Goal: Register for event/course

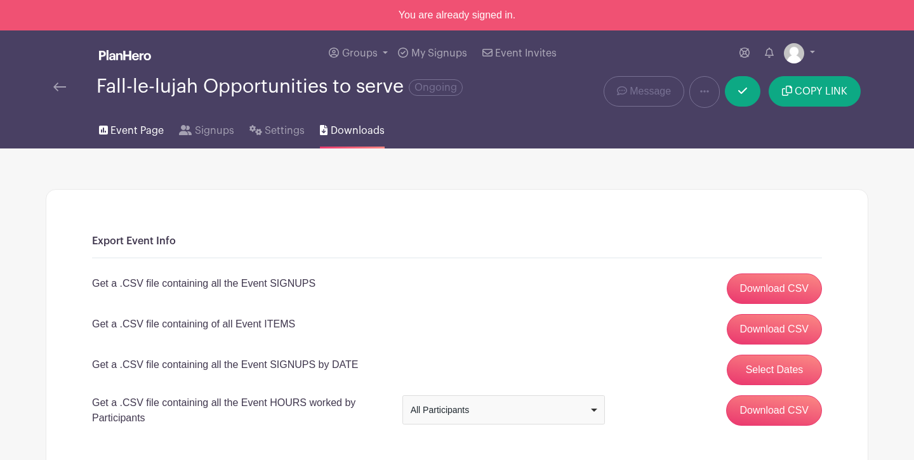
click at [137, 136] on span "Event Page" at bounding box center [136, 130] width 53 height 15
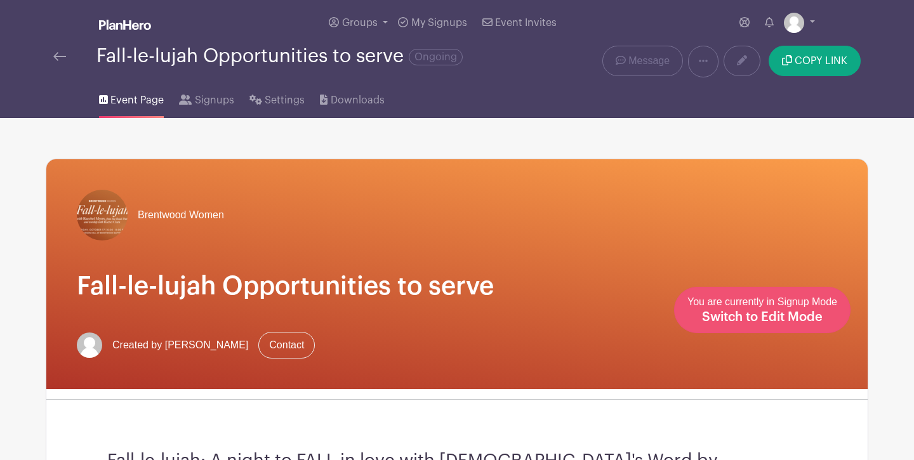
click at [807, 313] on span "Switch to Edit Mode" at bounding box center [762, 317] width 121 height 13
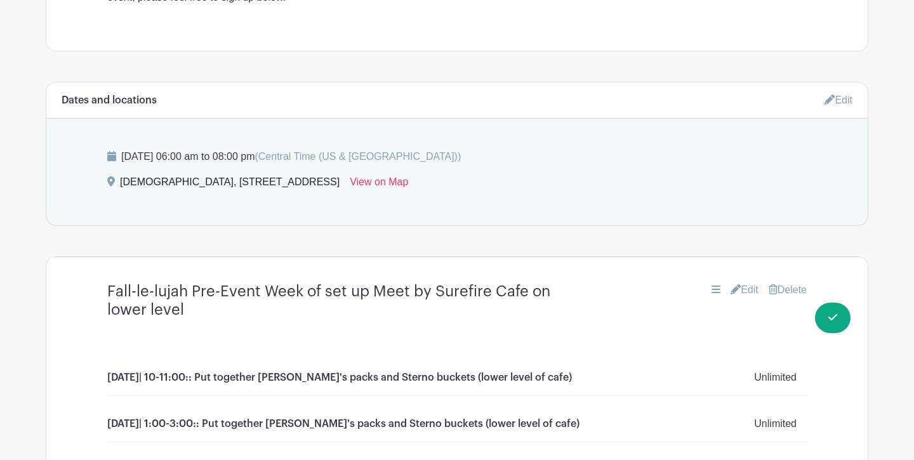
scroll to position [558, 0]
click at [737, 282] on link "Edit" at bounding box center [744, 289] width 28 height 15
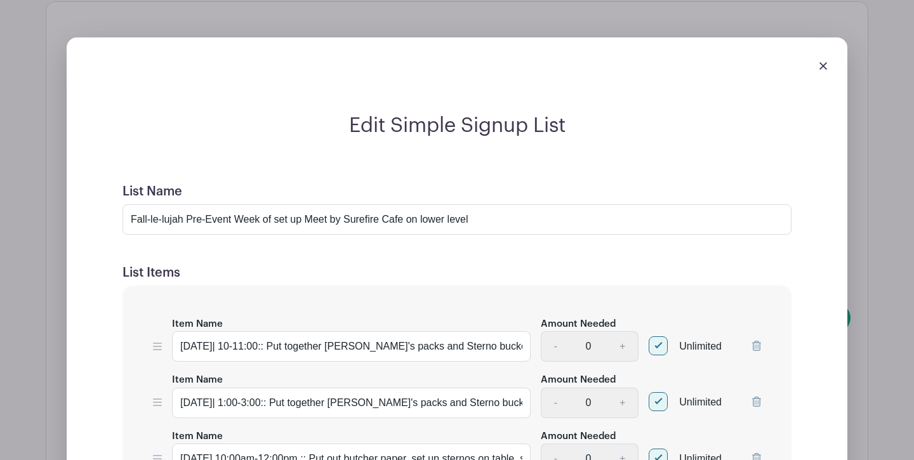
scroll to position [844, 0]
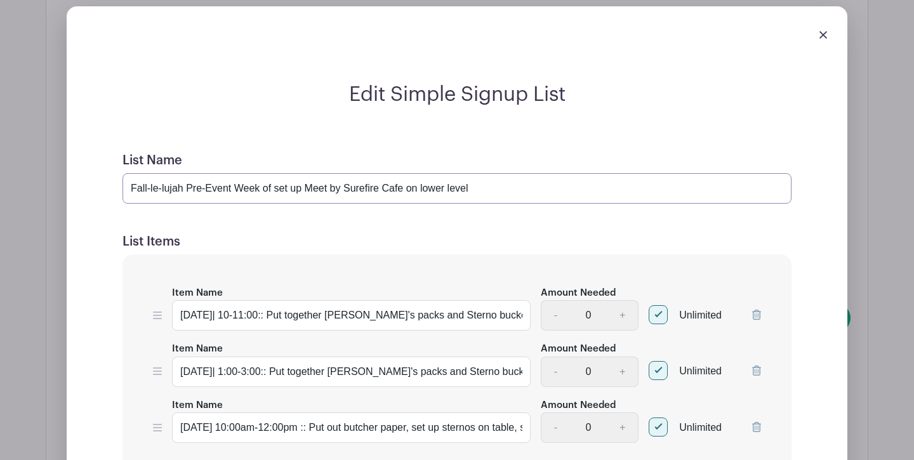
click at [130, 173] on input "Fall-le-lujah Pre-Event Week of set up Meet by Surefire Cafe on lower level" at bounding box center [456, 188] width 669 height 30
click at [187, 173] on input "Fall-le-lujah Pre-Event Week of set up Meet by Surefire Cafe on lower level" at bounding box center [456, 188] width 669 height 30
click at [279, 173] on input "Fall-le-lujah [DATE] MORNING and Pre-Event Week of set up Meet by Surefire Cafe…" at bounding box center [456, 188] width 669 height 30
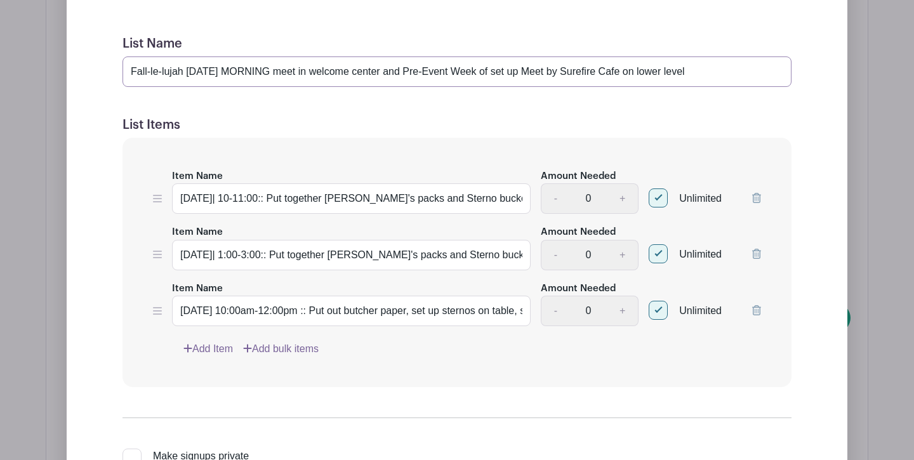
scroll to position [1040, 0]
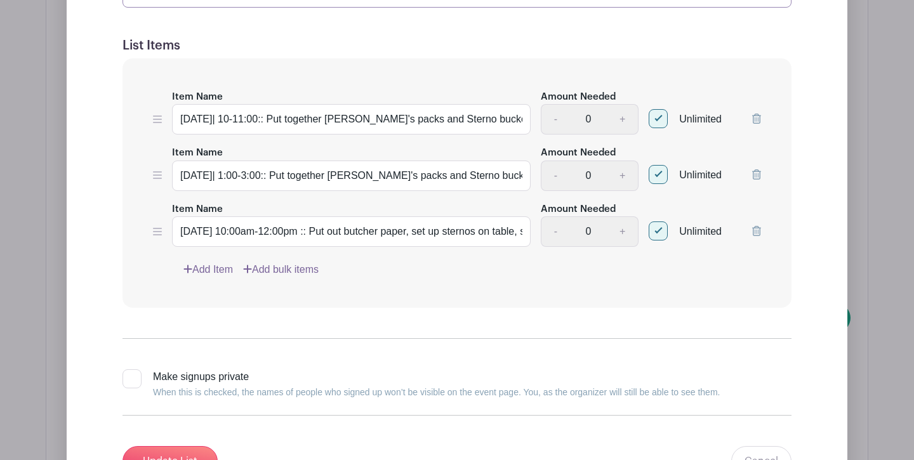
type input "Fall-le-lujah [DATE] MORNING meet in welcome center and Pre-Event Week of set u…"
click at [213, 262] on link "Add Item" at bounding box center [208, 269] width 50 height 15
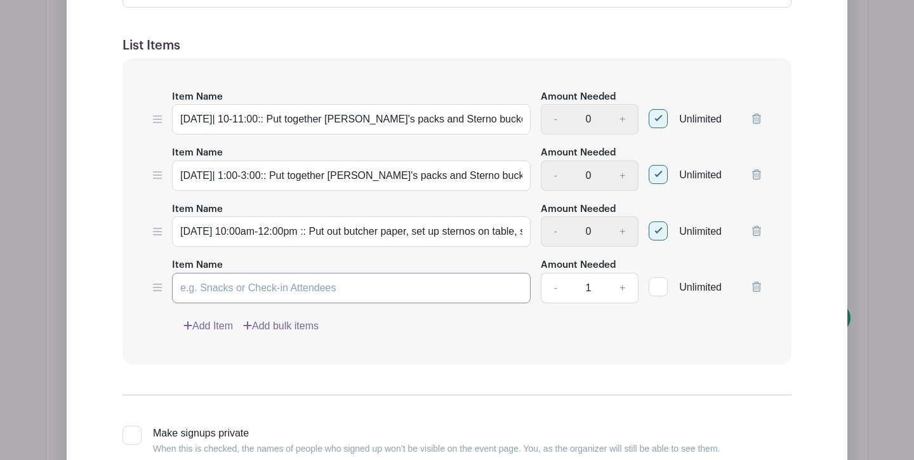
click at [199, 273] on input "Item Name" at bounding box center [351, 288] width 359 height 30
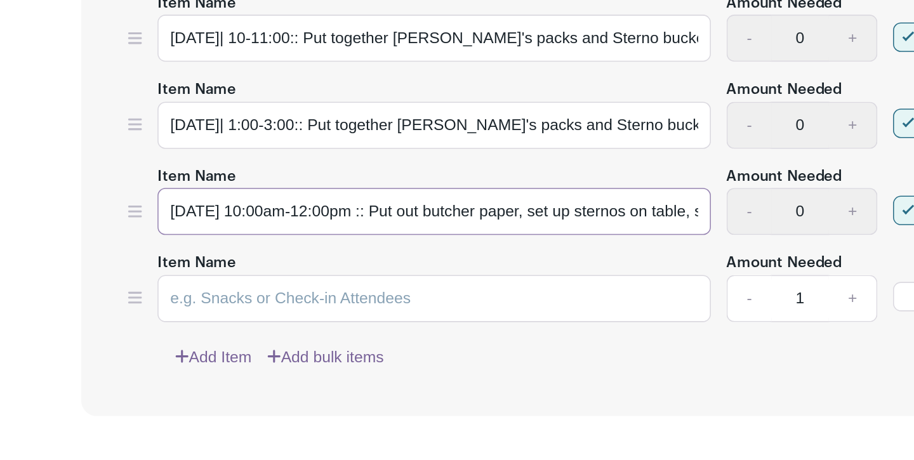
drag, startPoint x: 112, startPoint y: 114, endPoint x: 473, endPoint y: 135, distance: 361.7
click at [473, 135] on div "Item Name [DATE]| 10-11:00:: Put together [PERSON_NAME]'s packs and Sterno buck…" at bounding box center [456, 279] width 669 height 306
click at [363, 340] on input "Item Name" at bounding box center [351, 355] width 359 height 30
paste input "[DATE] 10:00am-12:00pm :: Put out butcher paper, set up sternos on table, set u…"
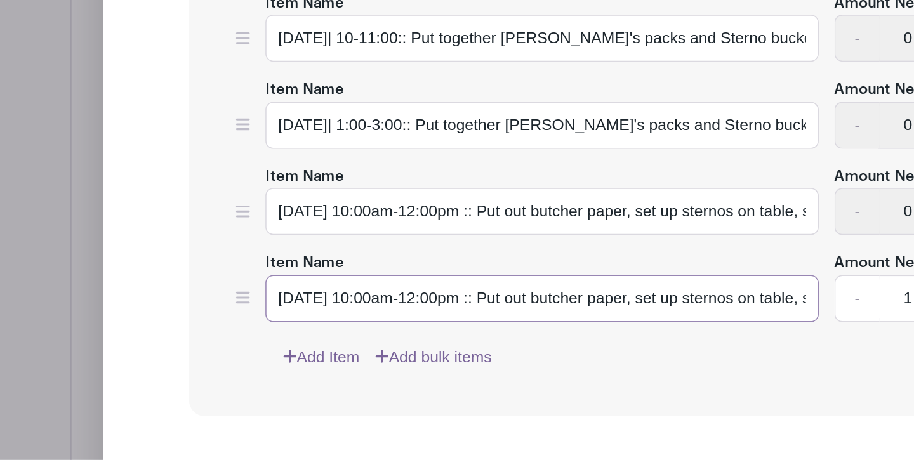
scroll to position [1039, 0]
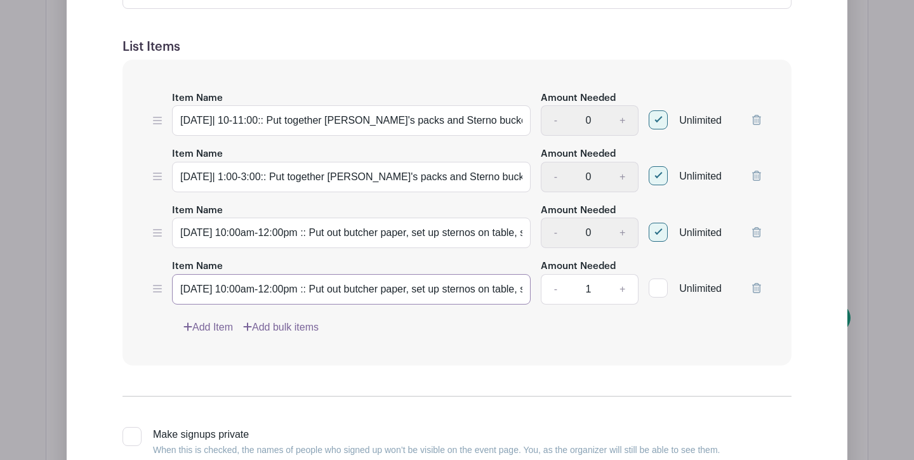
drag, startPoint x: 201, startPoint y: 269, endPoint x: 138, endPoint y: 265, distance: 63.6
click at [138, 265] on div "Item Name [DATE]| 10-11:00:: Put together [PERSON_NAME]'s packs and Sterno buck…" at bounding box center [456, 213] width 669 height 306
click at [180, 274] on input "[DATE] 10:00am-12:00pm :: Put out butcher paper, set up sternos on table, set u…" at bounding box center [351, 289] width 359 height 30
drag, startPoint x: 180, startPoint y: 268, endPoint x: 215, endPoint y: 268, distance: 35.5
click at [215, 274] on input "[DATE] 10:00am-12:00pm :: Put out butcher paper, set up sternos on table, set u…" at bounding box center [351, 289] width 359 height 30
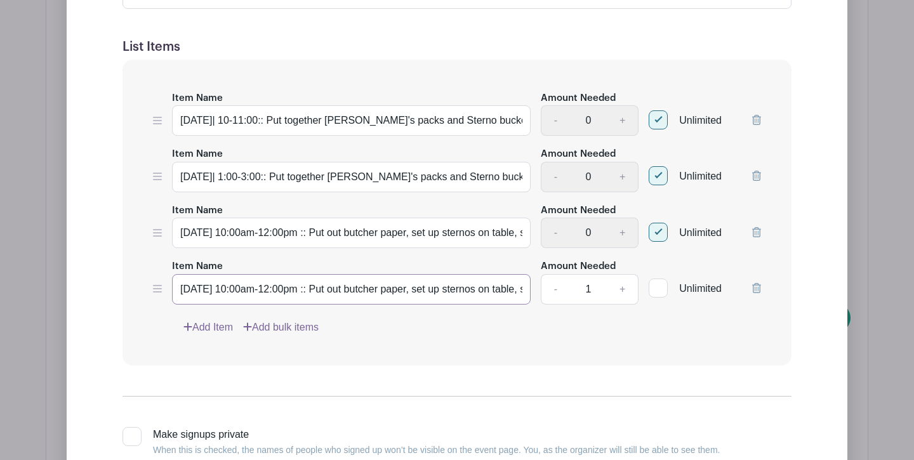
drag, startPoint x: 265, startPoint y: 271, endPoint x: 274, endPoint y: 271, distance: 8.3
click at [274, 274] on input "[DATE] 10:00am-12:00pm :: Put out butcher paper, set up sternos on table, set u…" at bounding box center [351, 289] width 359 height 30
drag, startPoint x: 289, startPoint y: 270, endPoint x: 546, endPoint y: 273, distance: 257.1
click at [546, 273] on div "Item Name [DATE] 10:00am-12:00pm :: Put out butcher paper, set up sternos on ta…" at bounding box center [457, 281] width 608 height 46
paste input "After 8:00 Service 8:45 – 9:15 AM"
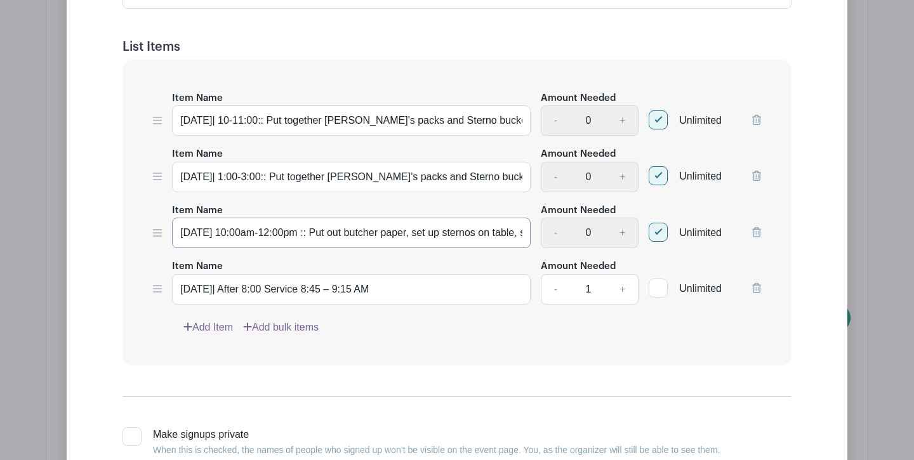
drag, startPoint x: 368, startPoint y: 215, endPoint x: 376, endPoint y: 215, distance: 7.6
click at [376, 218] on input "[DATE] 10:00am-12:00pm :: Put out butcher paper, set up sternos on table, set u…" at bounding box center [351, 233] width 359 height 30
click at [455, 274] on input "[DATE]| After 8:00 Service 8:45 – 9:15 AM" at bounding box center [351, 289] width 359 height 30
paste input "::"
type input "[DATE]| After 8:00 Service 8:45 – 9:15 AM:: Pass out invitations and waffles"
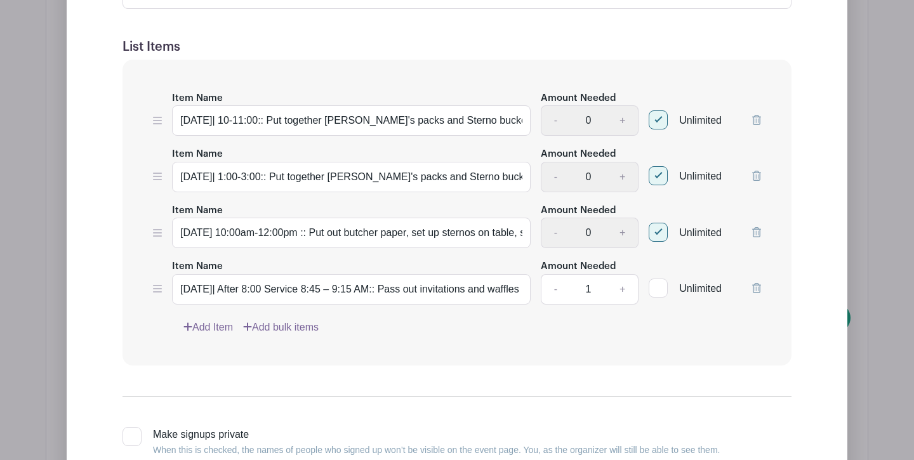
click at [619, 274] on link "+" at bounding box center [623, 289] width 32 height 30
type input "5"
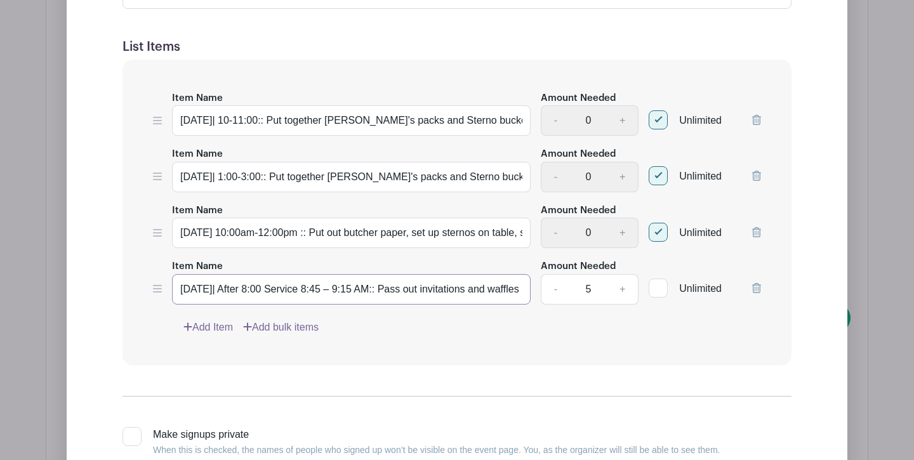
drag, startPoint x: 180, startPoint y: 270, endPoint x: 489, endPoint y: 298, distance: 311.0
click at [489, 298] on div "Item Name [DATE]| 10-11:00:: Put together [PERSON_NAME]'s packs and Sterno buck…" at bounding box center [456, 213] width 669 height 306
click at [216, 320] on link "Add Item" at bounding box center [208, 327] width 50 height 15
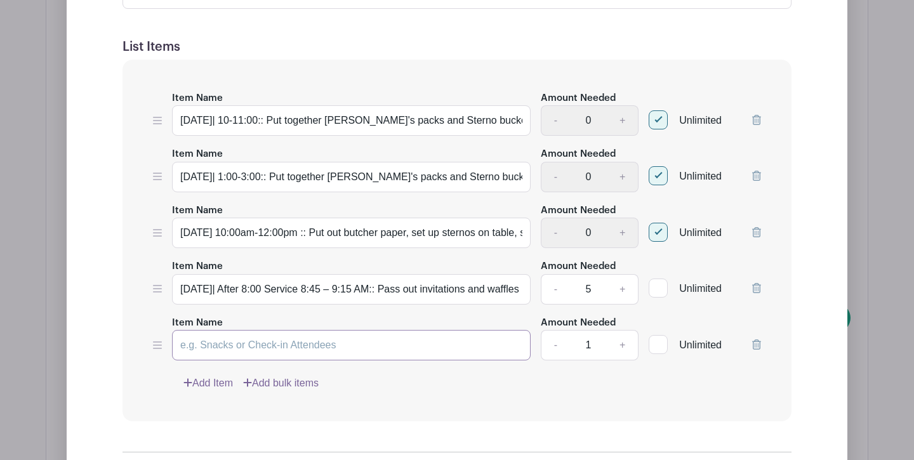
click at [215, 331] on input "Item Name" at bounding box center [351, 345] width 359 height 30
paste input "[DATE]| After 8:00 Service 8:45 – 9:15 AM:: Pass out invitations and waffles"
type input "[DATE]| After 8:00 Service 8:45 – 9:15 AM:: Pass out invitations and waffles"
click at [209, 376] on link "Add Item" at bounding box center [208, 383] width 50 height 15
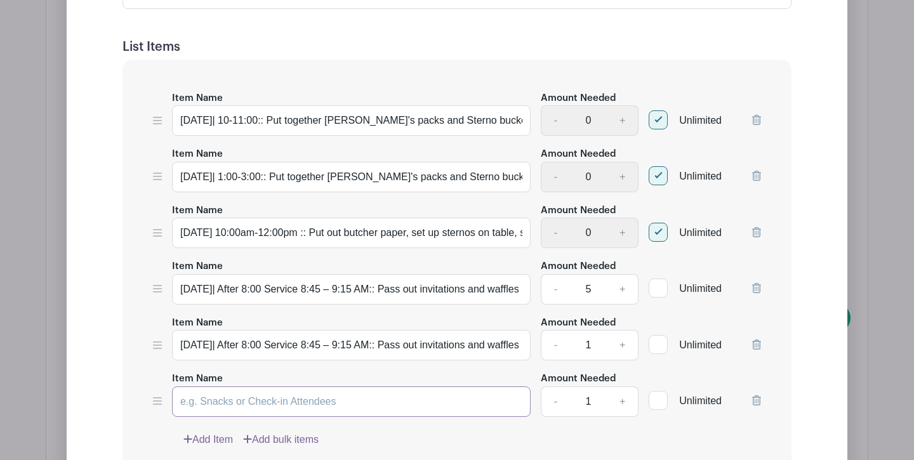
click at [208, 387] on input "Item Name" at bounding box center [351, 402] width 359 height 30
paste input "[DATE]| After 8:00 Service 8:45 – 9:15 AM:: Pass out invitations and waffles"
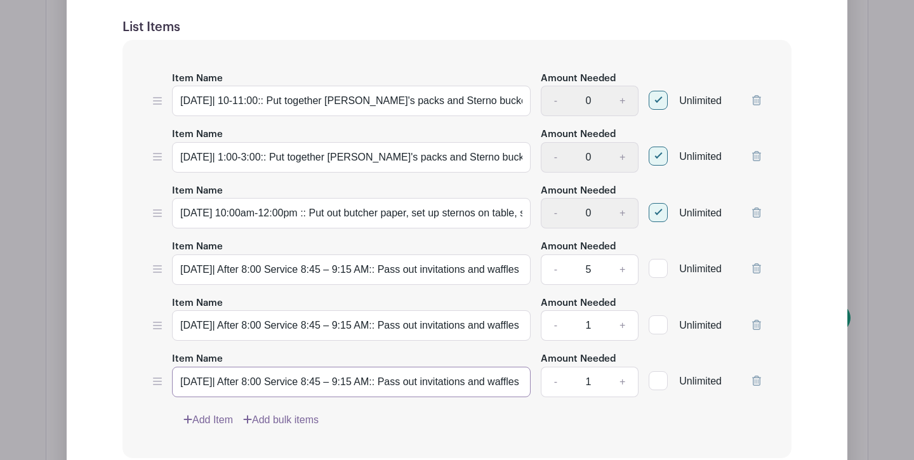
scroll to position [1067, 0]
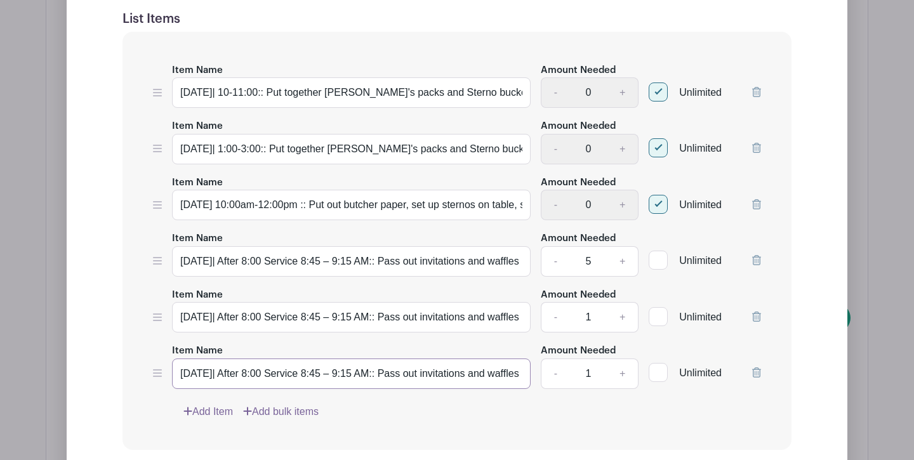
type input "[DATE]| After 8:00 Service 8:45 – 9:15 AM:: Pass out invitations and waffles"
click at [208, 404] on link "Add Item" at bounding box center [208, 411] width 50 height 15
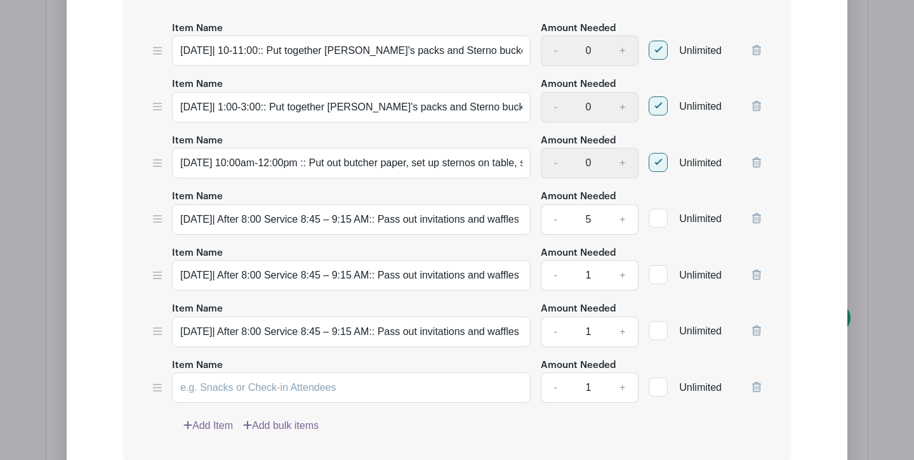
scroll to position [1135, 0]
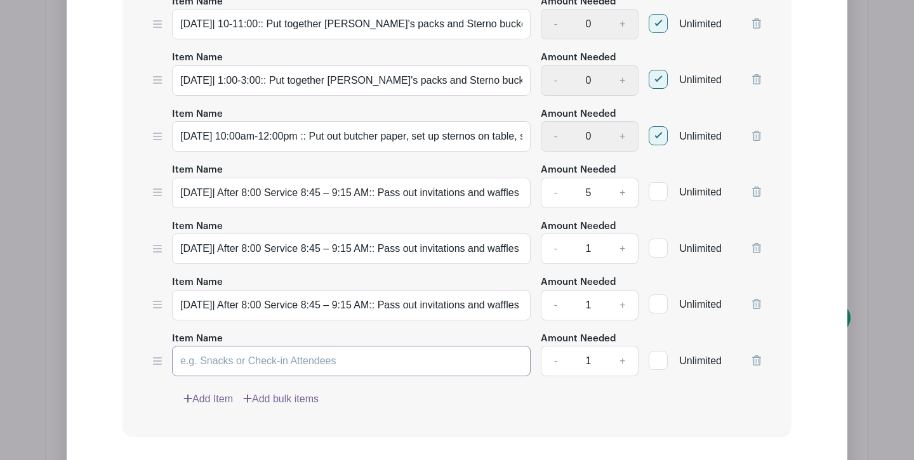
click at [216, 346] on input "Item Name" at bounding box center [351, 361] width 359 height 30
paste input "[DATE]| After 8:00 Service 8:45 – 9:15 AM:: Pass out invitations and waffles"
type input "[DATE]| After 8:00 Service 8:45 – 9:15 AM:: Pass out invitations and waffles"
drag, startPoint x: 291, startPoint y: 231, endPoint x: 437, endPoint y: 228, distance: 146.6
click at [437, 234] on input "[DATE]| After 8:00 Service 8:45 – 9:15 AM:: Pass out invitations and waffles" at bounding box center [351, 249] width 359 height 30
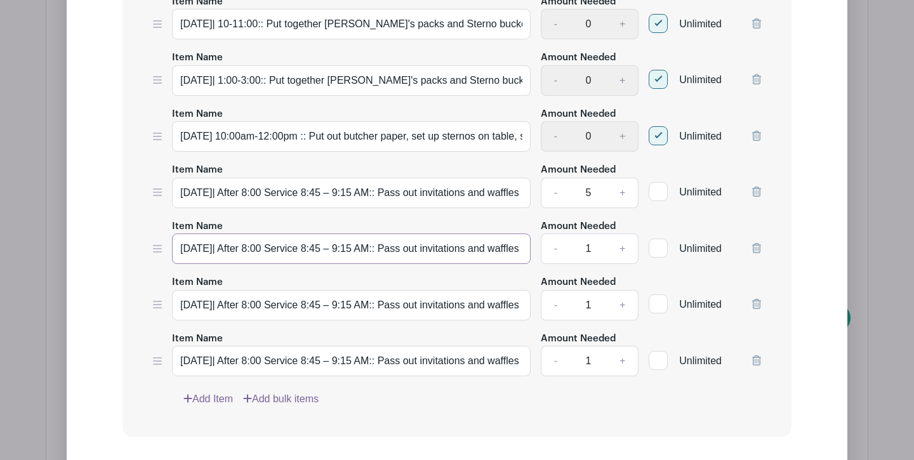
paste input "Before 9:30 Service 9:15 – 9:4"
type input "[DATE]| Before 9:30 Service 9:15 – 9:45 AM:: Pass out invitations and waffles"
drag, startPoint x: 288, startPoint y: 284, endPoint x: 440, endPoint y: 289, distance: 151.8
click at [440, 290] on input "[DATE]| After 8:00 Service 8:45 – 9:15 AM:: Pass out invitations and waffles" at bounding box center [351, 305] width 359 height 30
paste input "9:30 Service 10:30 – 11:00"
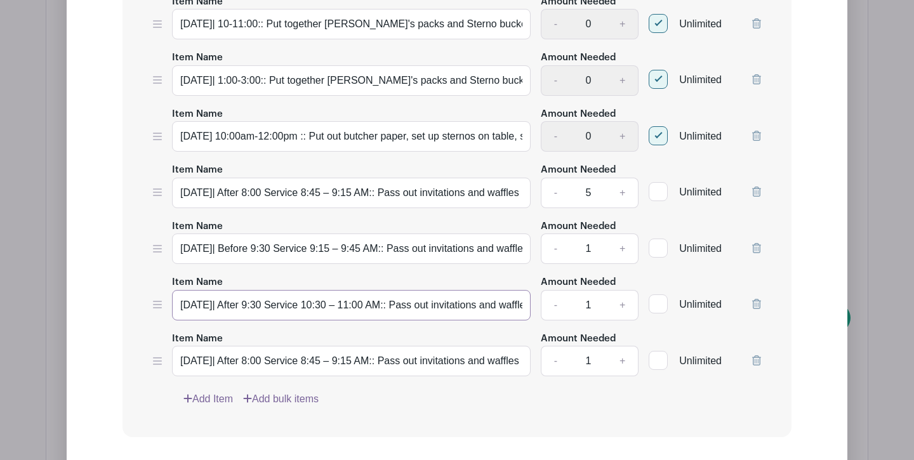
type input "[DATE]| After 9:30 Service 10:30 – 11:00 AM:: Pass out invitations and waffles"
drag, startPoint x: 291, startPoint y: 343, endPoint x: 438, endPoint y: 341, distance: 147.3
click at [438, 346] on input "[DATE]| After 8:00 Service 8:45 – 9:15 AM:: Pass out invitations and waffles" at bounding box center [351, 361] width 359 height 30
paste input "Before 11:00 Service 10:45 – 11"
type input "[DATE]| Before 11:00 Service 10:45 – 11:15 AM:: Pass out invitations and waffles"
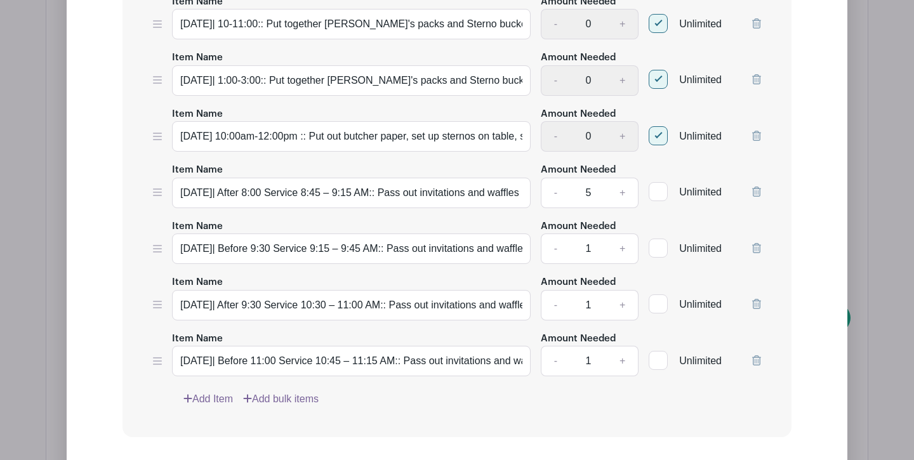
click at [212, 392] on link "Add Item" at bounding box center [208, 399] width 50 height 15
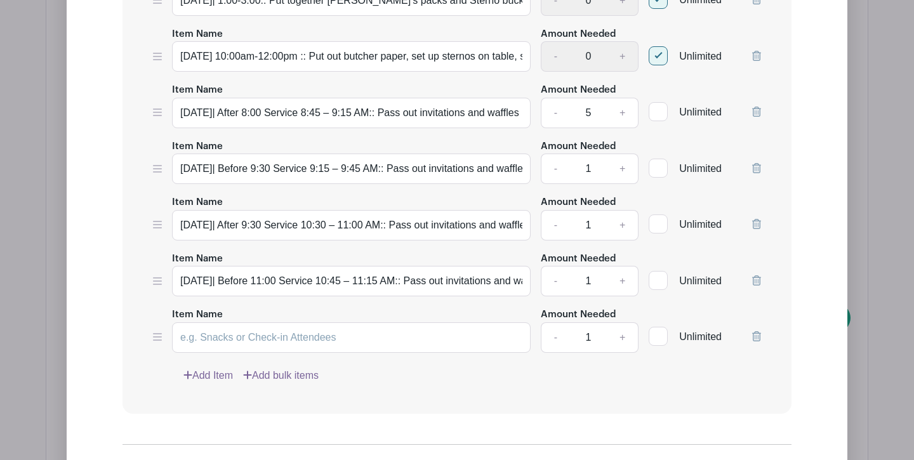
scroll to position [1222, 0]
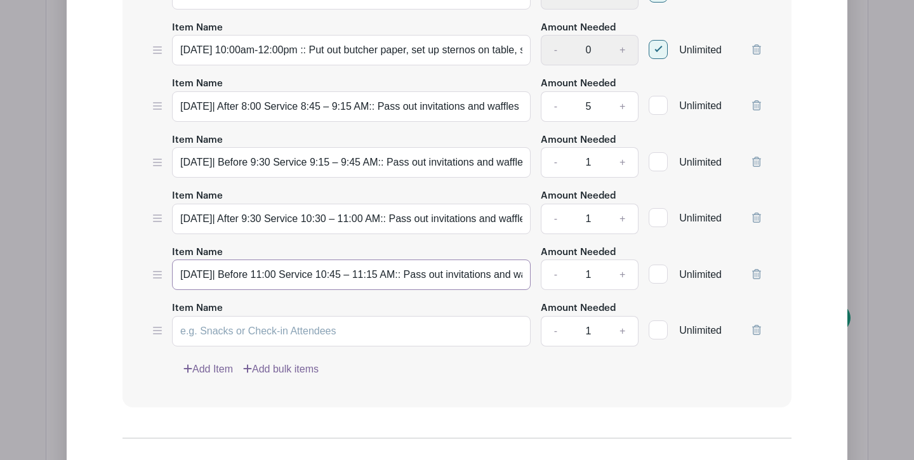
drag, startPoint x: 180, startPoint y: 258, endPoint x: 520, endPoint y: 274, distance: 339.9
click at [520, 274] on div "Item Name [DATE]| 10-11:00:: Put together [PERSON_NAME]'s packs and Sterno buck…" at bounding box center [456, 142] width 669 height 531
click at [459, 324] on input "Item Name" at bounding box center [351, 331] width 359 height 30
paste input "[DATE]| Before 11:00 Service 10:45 – 11:15 AM:: Pass out invitations and waffles"
drag, startPoint x: 193, startPoint y: 314, endPoint x: 365, endPoint y: 312, distance: 172.0
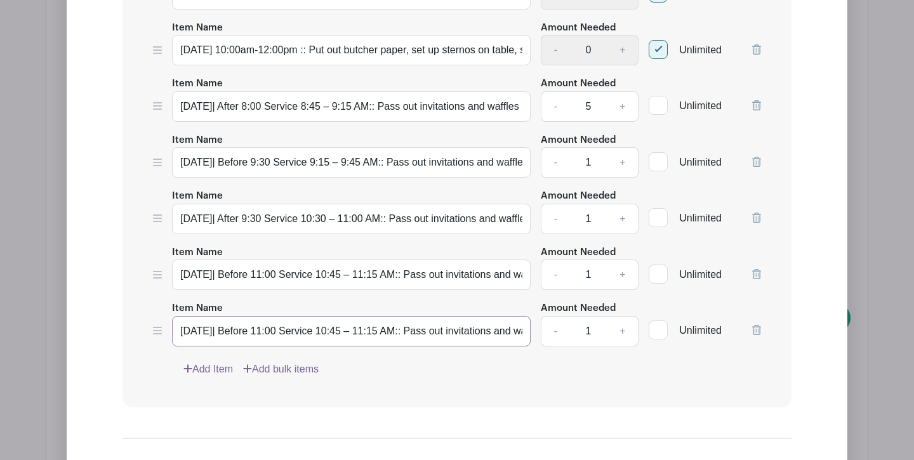
click at [365, 316] on input "[DATE]| Before 11:00 Service 10:45 – 11:15 AM:: Pass out invitations and waffles" at bounding box center [351, 331] width 359 height 30
paste input "After 11:00 Service 12:00 – 12:30 P"
type input "[DATE]| After 11:00 Service 12:00 – 12:30 PM:: Pass out invitations and waffles"
click at [390, 367] on div "Item Name [DATE]| 10-11:00:: Put together [PERSON_NAME]'s packs and Sterno buck…" at bounding box center [456, 142] width 669 height 531
click at [623, 317] on link "+" at bounding box center [623, 331] width 32 height 30
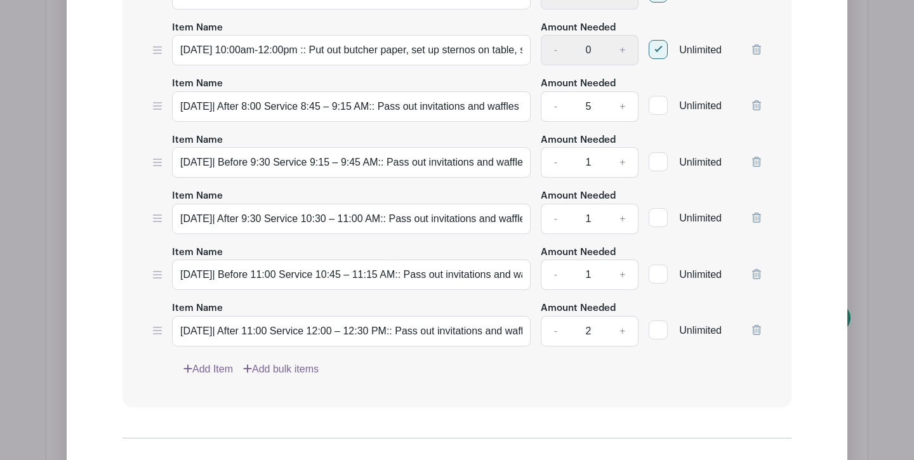
click at [623, 317] on link "+" at bounding box center [623, 331] width 32 height 30
click at [551, 316] on link "-" at bounding box center [555, 331] width 29 height 30
type input "4"
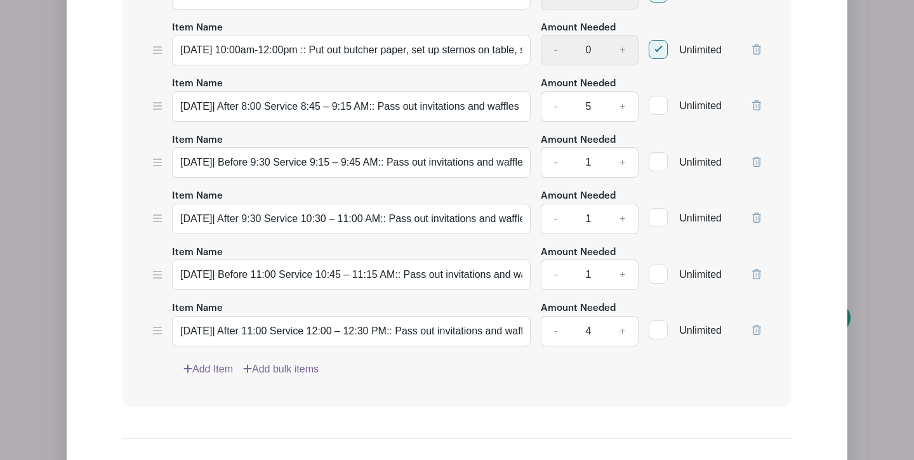
click at [618, 260] on link "+" at bounding box center [623, 275] width 32 height 30
click at [555, 260] on link "-" at bounding box center [555, 275] width 29 height 30
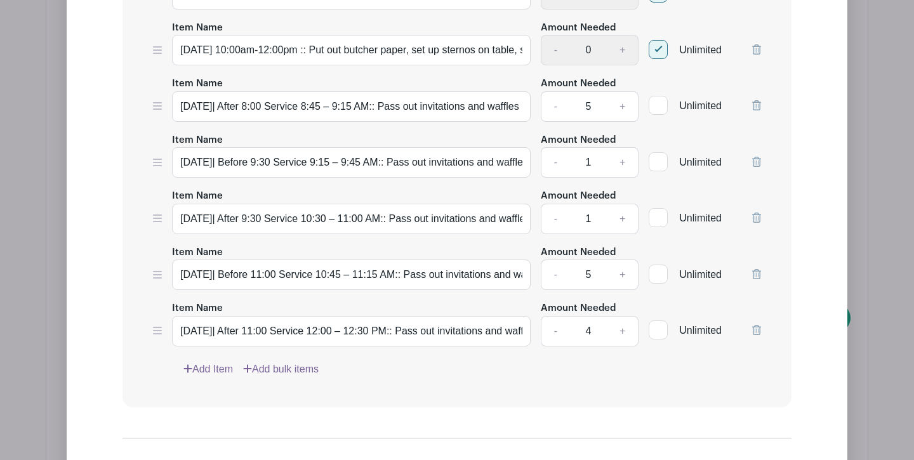
type input "4"
click at [628, 204] on link "+" at bounding box center [623, 219] width 32 height 30
click at [627, 204] on link "+" at bounding box center [623, 219] width 32 height 30
type input "4"
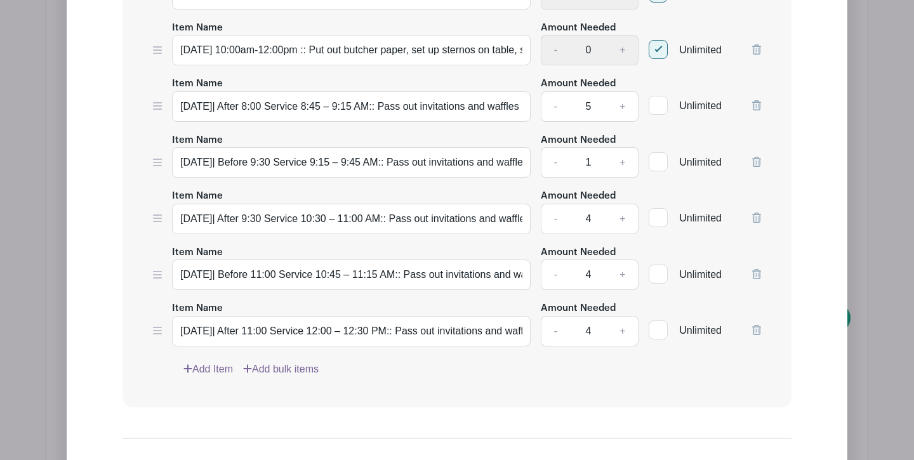
click at [627, 152] on link "+" at bounding box center [623, 162] width 32 height 30
type input "4"
click at [554, 91] on link "-" at bounding box center [555, 106] width 29 height 30
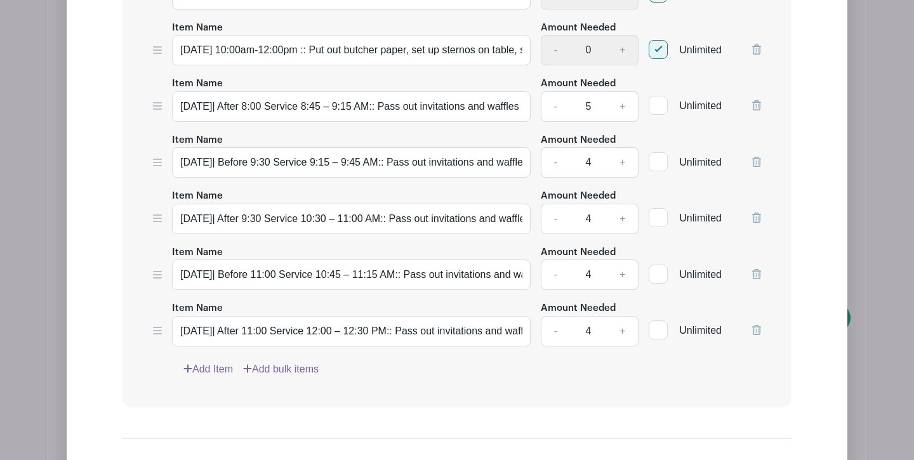
type input "4"
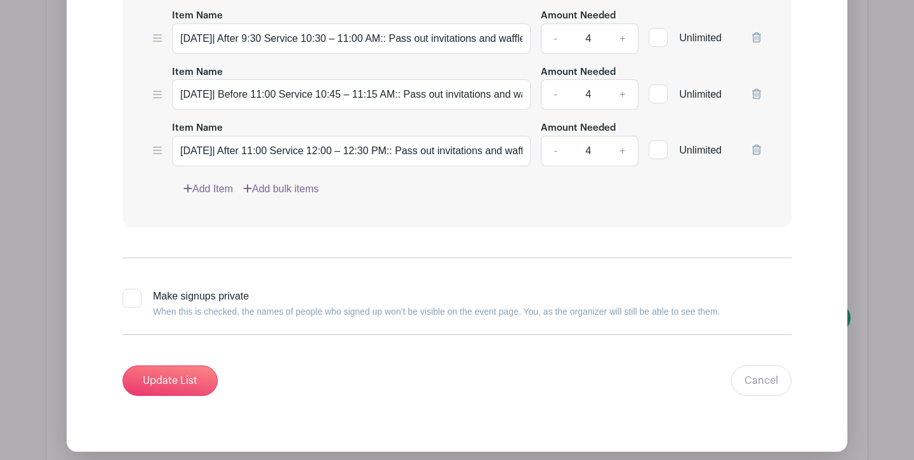
scroll to position [1424, 0]
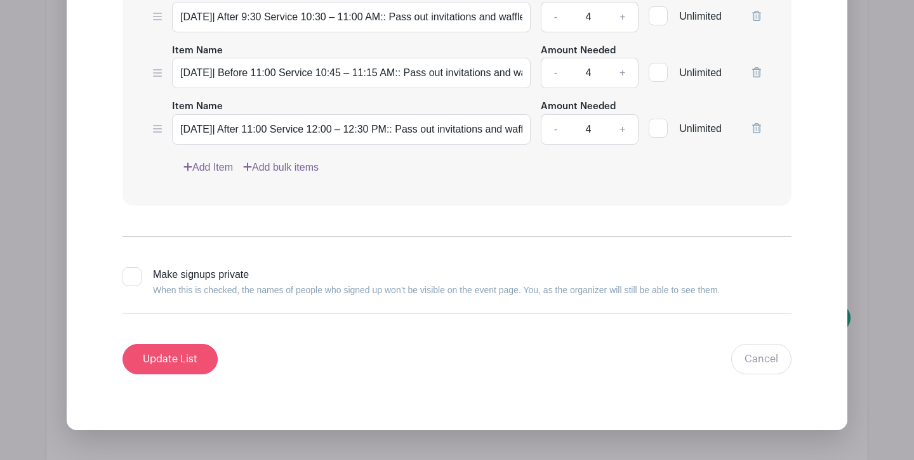
click at [203, 345] on input "Update List" at bounding box center [169, 359] width 95 height 30
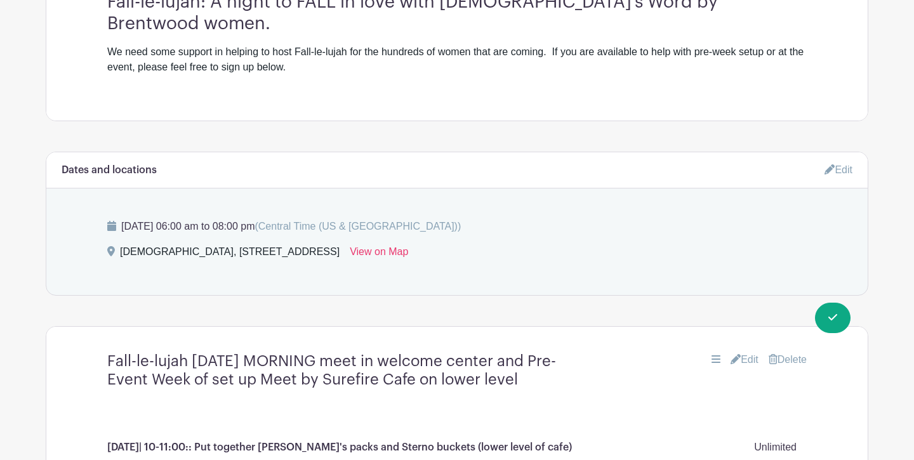
scroll to position [487, 0]
click at [747, 354] on link "Edit" at bounding box center [744, 361] width 28 height 15
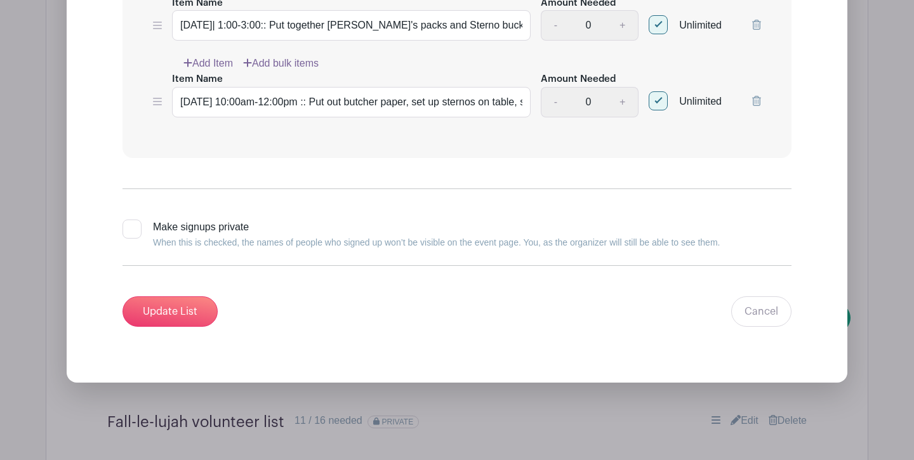
scroll to position [1472, 0]
click at [173, 300] on input "Update List" at bounding box center [169, 311] width 95 height 30
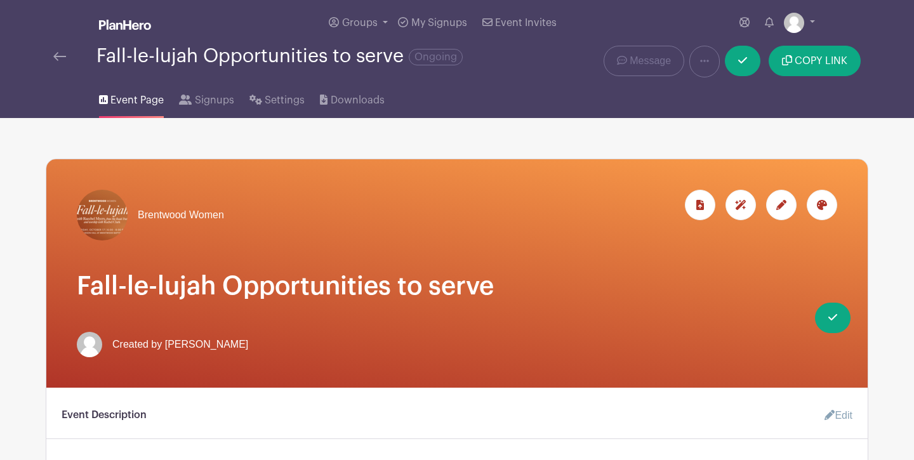
scroll to position [0, 0]
click at [812, 69] on button "COPY LINK" at bounding box center [815, 61] width 92 height 30
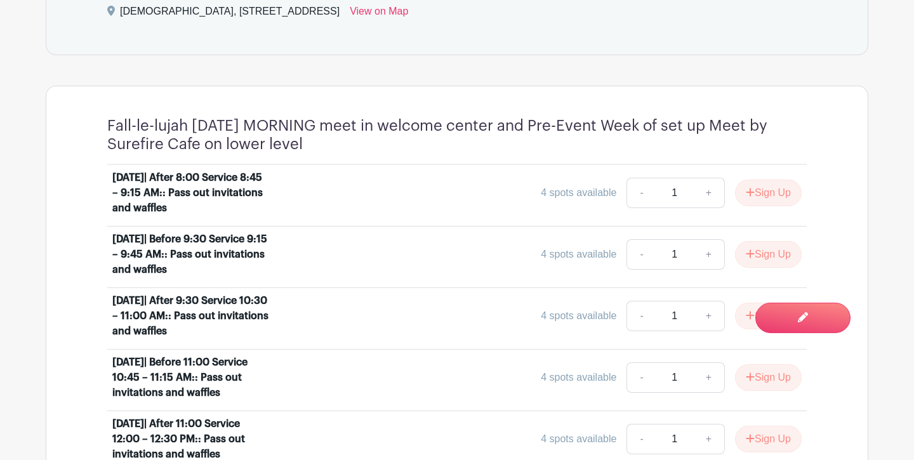
scroll to position [703, 0]
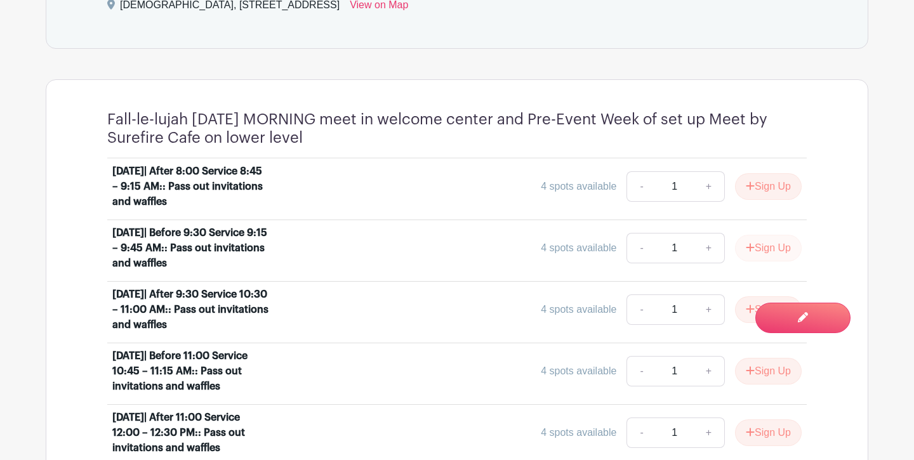
click at [765, 247] on button "Sign Up" at bounding box center [768, 248] width 67 height 27
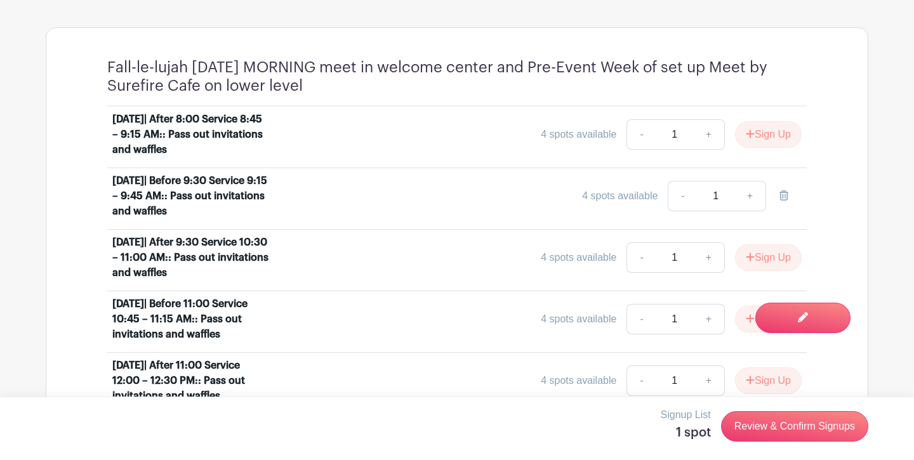
scroll to position [755, 0]
click at [792, 424] on link "Review & Confirm Signups" at bounding box center [794, 426] width 147 height 30
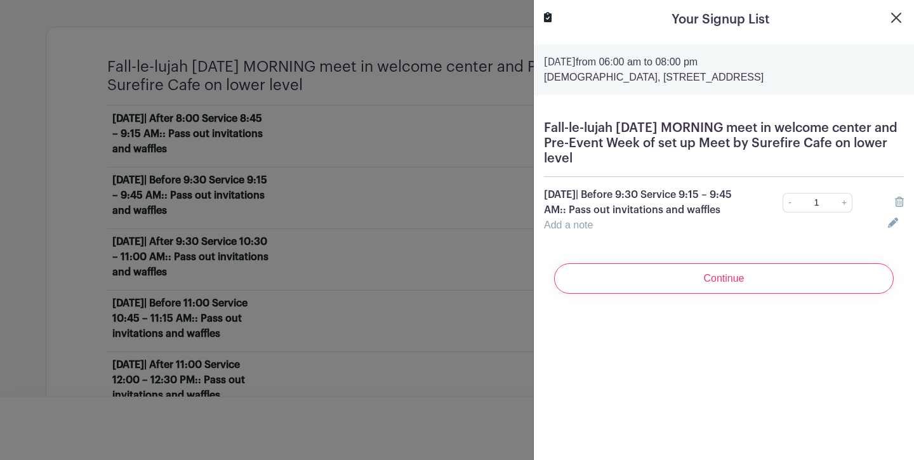
click at [894, 23] on button "Close" at bounding box center [896, 17] width 15 height 15
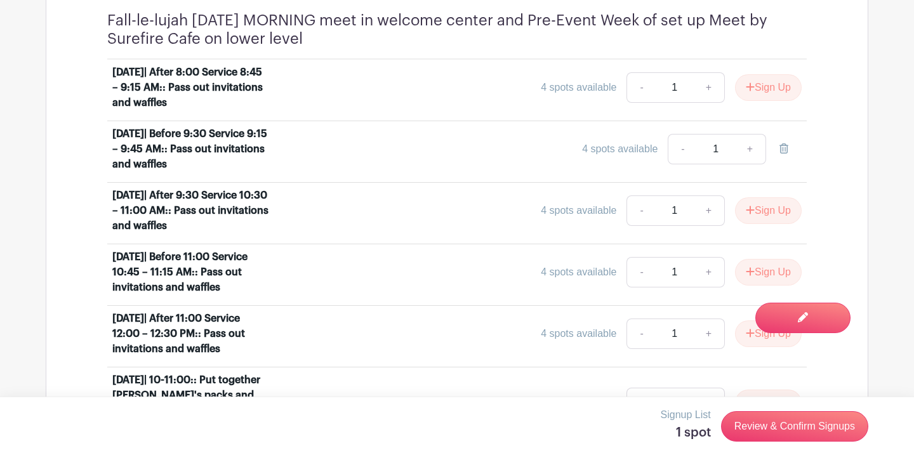
scroll to position [809, 0]
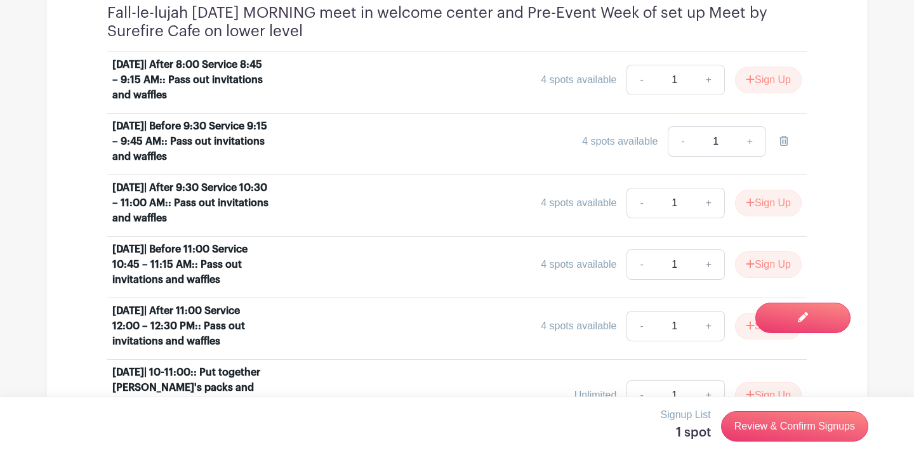
click at [708, 218] on link "+" at bounding box center [709, 203] width 32 height 30
click at [631, 216] on link "-" at bounding box center [640, 203] width 29 height 30
type input "1"
click at [750, 143] on link "+" at bounding box center [750, 141] width 32 height 30
type input "2"
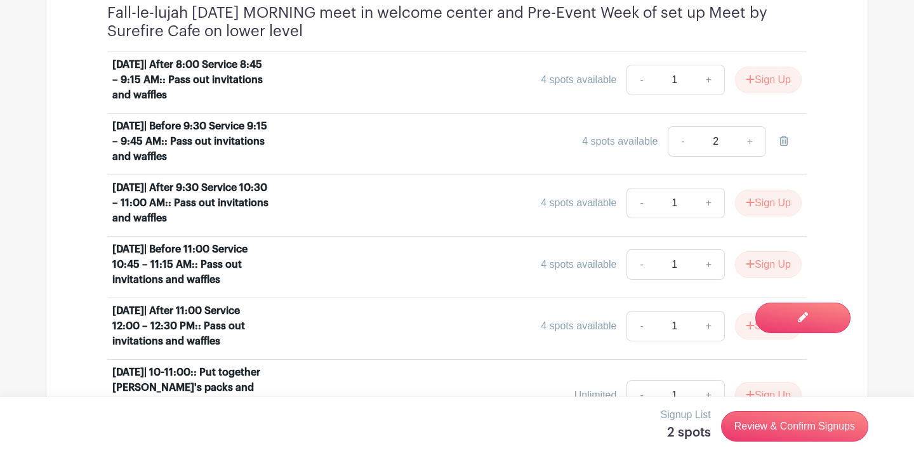
click at [682, 142] on link "-" at bounding box center [682, 141] width 29 height 30
type input "1"
click at [704, 280] on link "+" at bounding box center [709, 264] width 32 height 30
click at [636, 280] on link "-" at bounding box center [640, 264] width 29 height 30
type input "1"
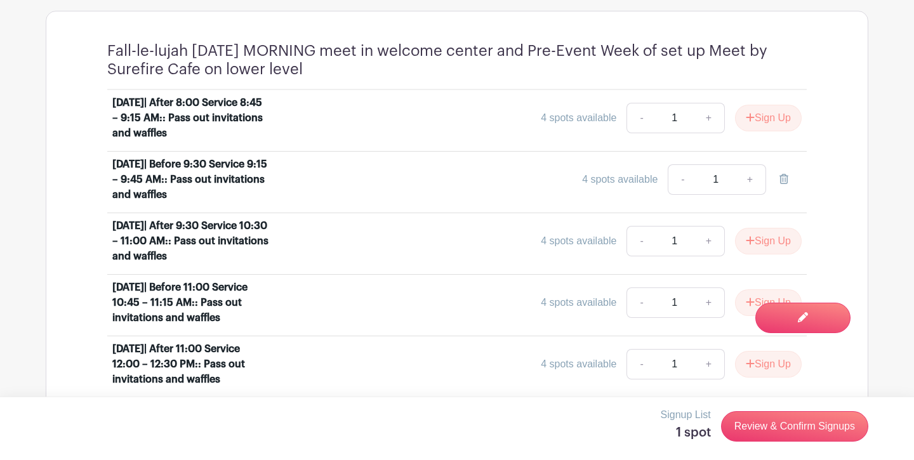
scroll to position [772, 0]
click at [773, 254] on button "Sign Up" at bounding box center [768, 240] width 67 height 27
click at [750, 307] on icon "submit" at bounding box center [750, 301] width 9 height 10
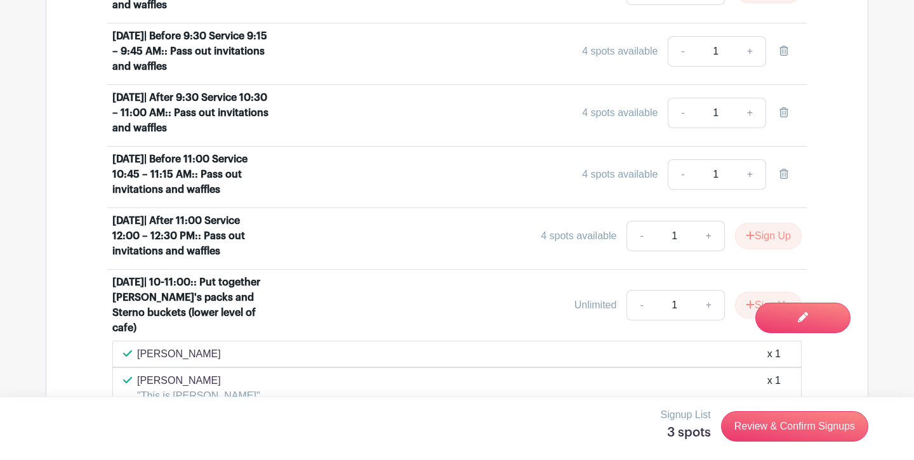
scroll to position [903, 0]
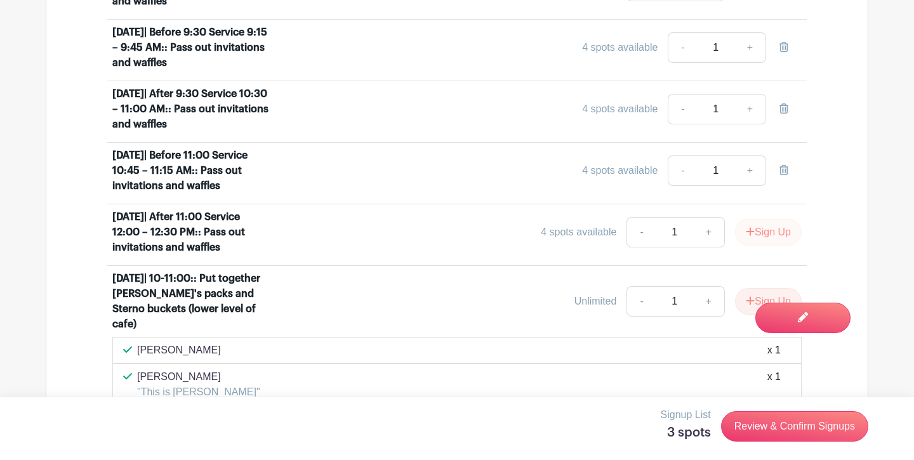
click at [760, 246] on button "Sign Up" at bounding box center [768, 232] width 67 height 27
click at [787, 422] on link "Review & Confirm Signups" at bounding box center [794, 426] width 147 height 30
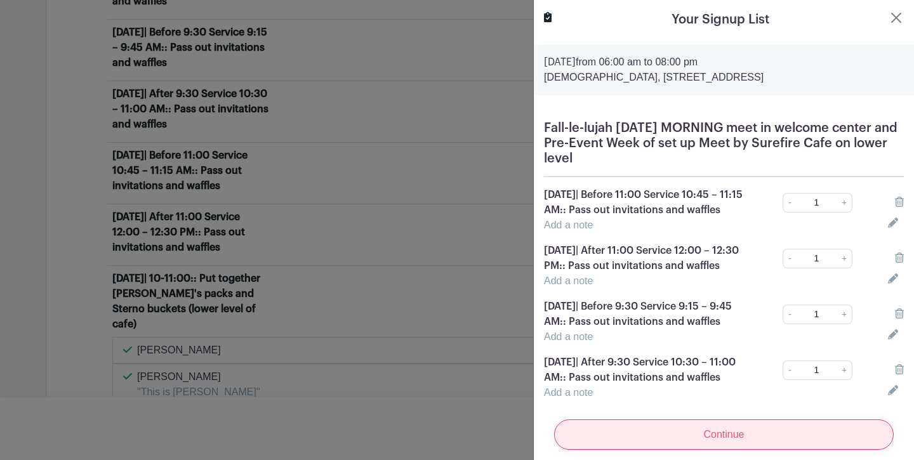
click at [765, 438] on input "Continue" at bounding box center [724, 435] width 340 height 30
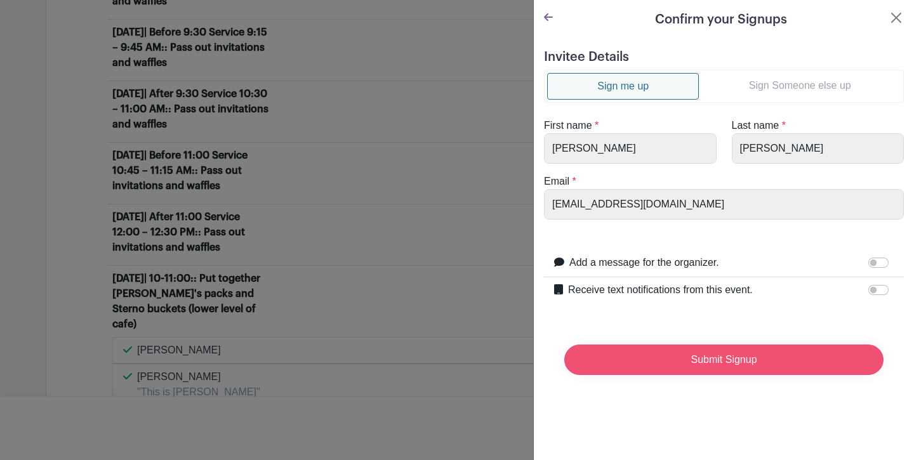
click at [755, 365] on input "Submit Signup" at bounding box center [723, 360] width 319 height 30
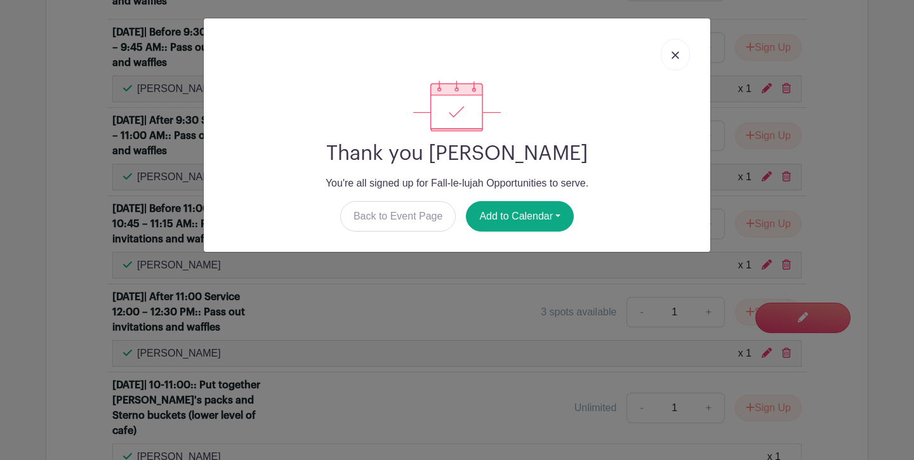
click at [675, 51] on link at bounding box center [675, 55] width 29 height 32
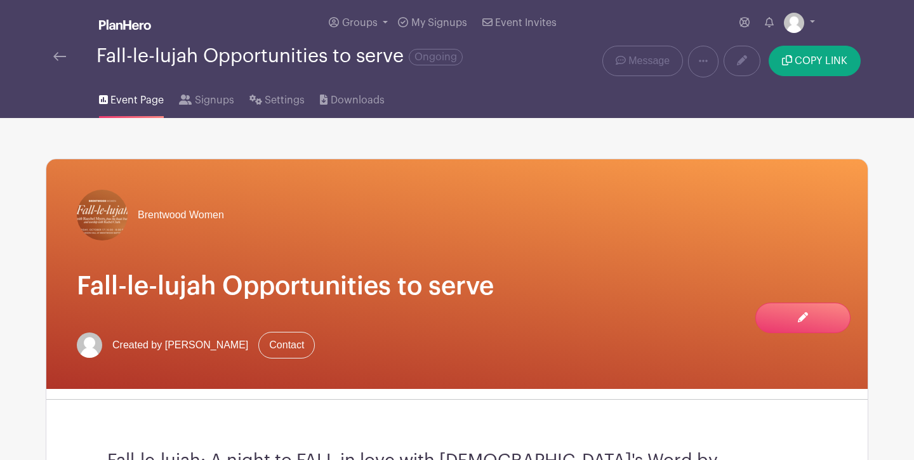
scroll to position [0, 0]
